Goal: Book appointment/travel/reservation

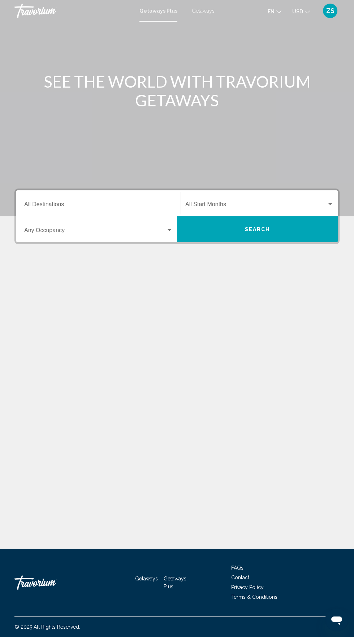
click at [72, 203] on input "Destination All Destinations" at bounding box center [98, 206] width 148 height 6
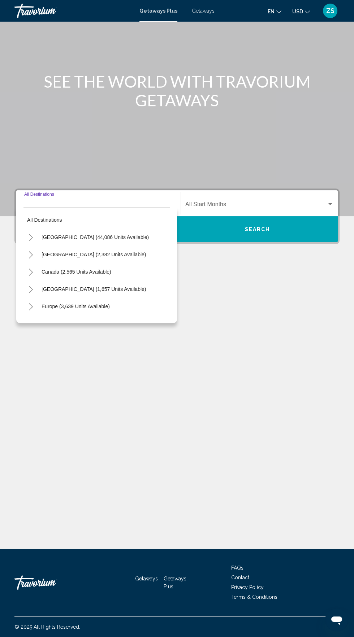
scroll to position [51, 0]
click at [65, 234] on span "[GEOGRAPHIC_DATA] (44,086 units available)" at bounding box center [94, 237] width 107 height 6
type input "**********"
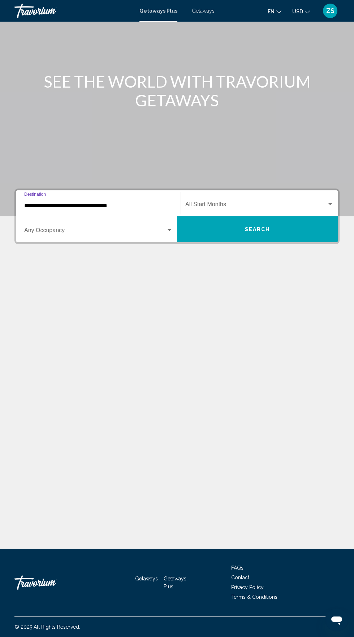
click at [61, 229] on span "Search widget" at bounding box center [95, 232] width 142 height 6
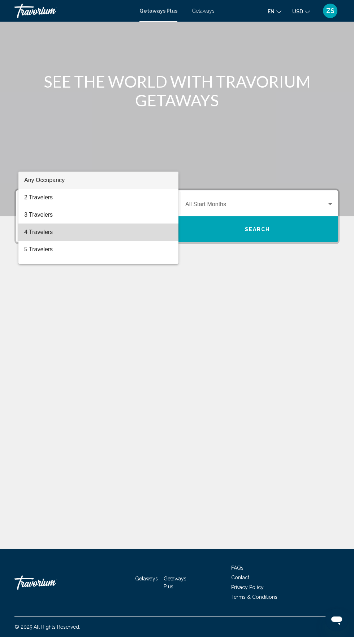
click at [44, 231] on span "4 Travelers" at bounding box center [98, 232] width 148 height 17
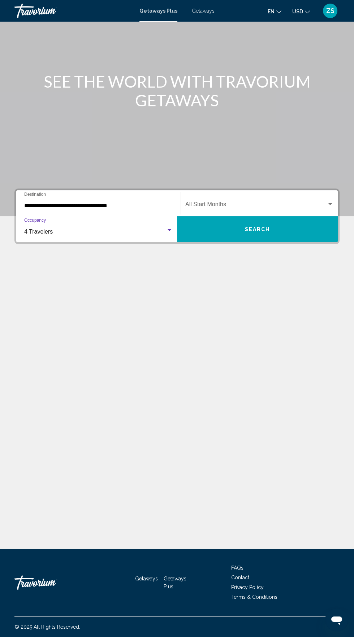
click at [220, 203] on span "Search widget" at bounding box center [255, 206] width 141 height 6
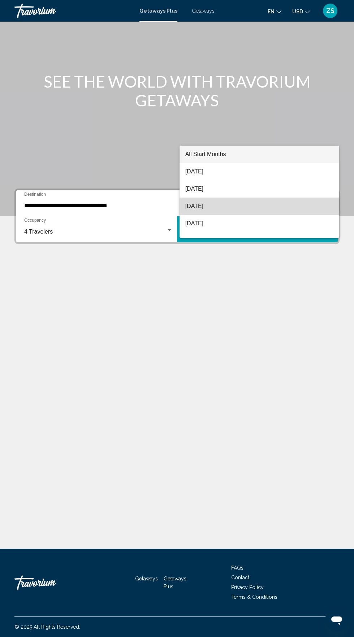
click at [216, 206] on span "[DATE]" at bounding box center [259, 206] width 148 height 17
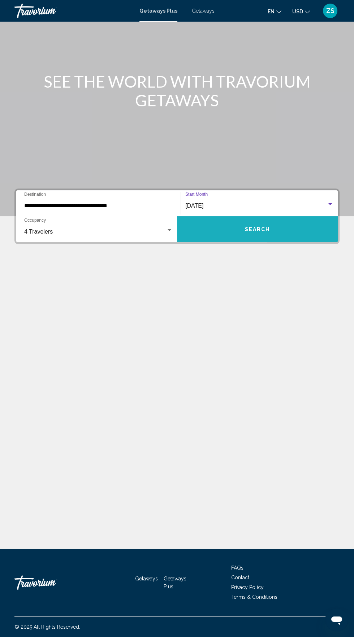
click at [274, 216] on button "Search" at bounding box center [257, 229] width 161 height 26
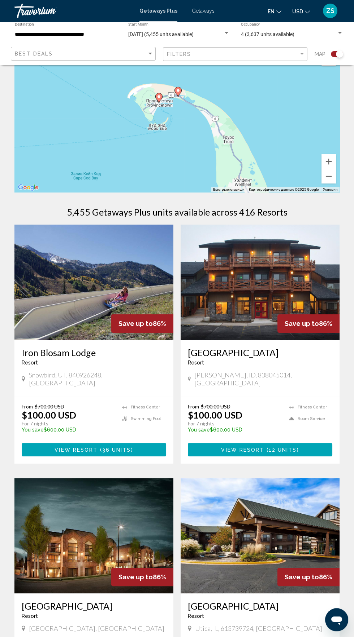
scroll to position [24, 0]
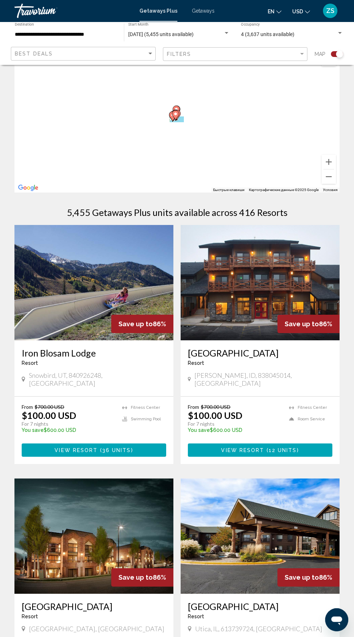
click at [205, 158] on div "Чтобы активировать перетаскивание с помощью клавиатуры, нажмите Alt + Ввод. Пос…" at bounding box center [176, 120] width 325 height 144
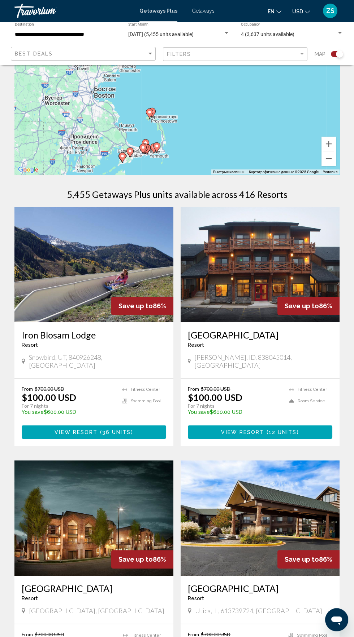
scroll to position [48, 0]
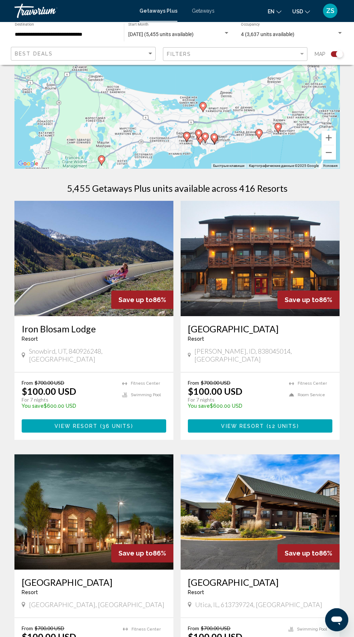
click at [303, 136] on div "Чтобы активировать перетаскивание с помощью клавиатуры, нажмите Alt + Ввод. Пос…" at bounding box center [176, 96] width 325 height 144
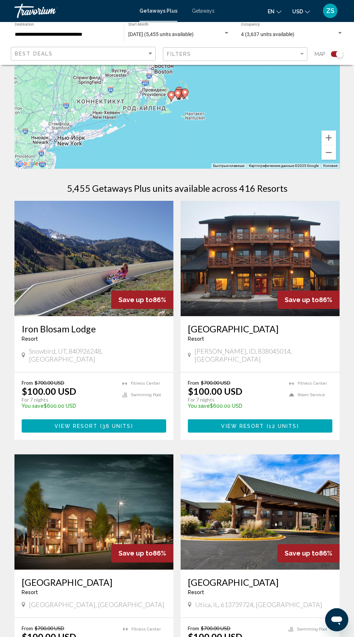
type input "**********"
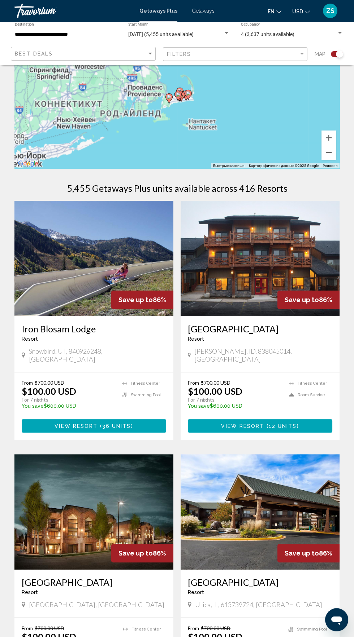
click at [184, 93] on icon "Main content" at bounding box center [180, 96] width 7 height 10
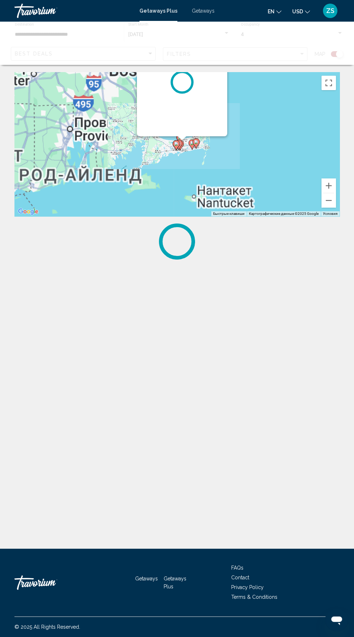
scroll to position [0, 0]
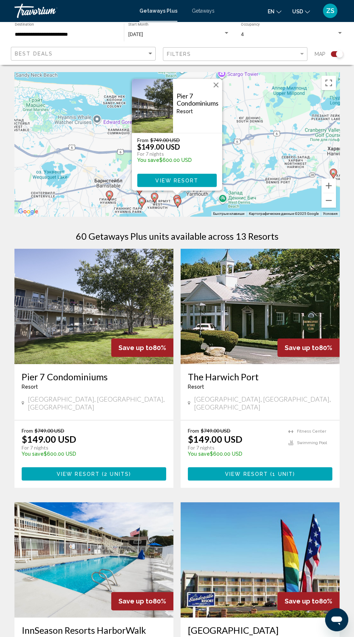
click at [165, 108] on img "Main content" at bounding box center [152, 106] width 41 height 54
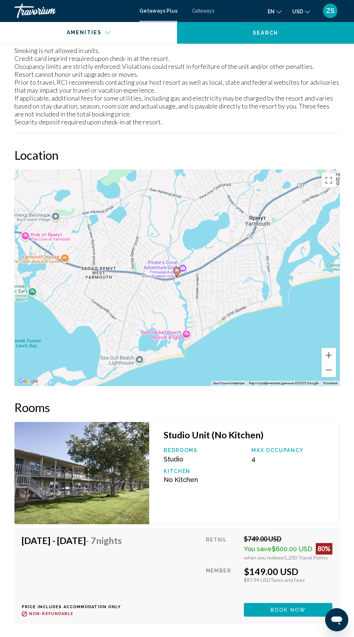
scroll to position [1002, 0]
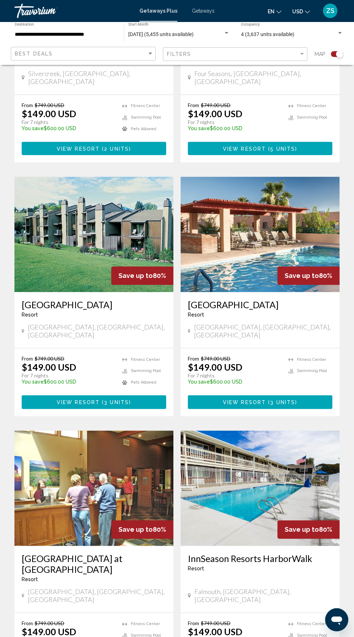
scroll to position [1160, 0]
